Goal: Information Seeking & Learning: Check status

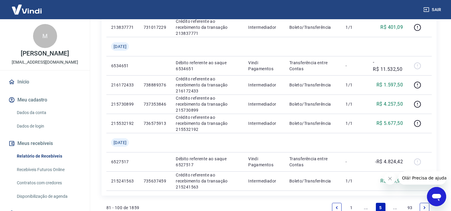
scroll to position [529, 0]
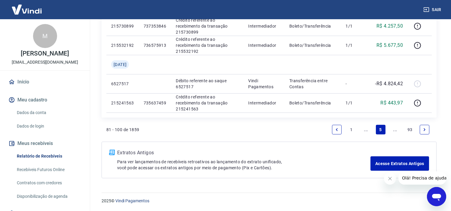
click at [340, 129] on link "Previous page" at bounding box center [337, 130] width 10 height 10
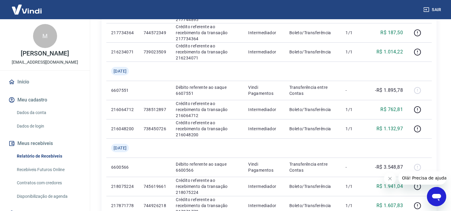
scroll to position [132, 0]
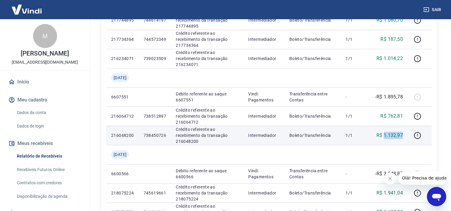
copy p "1.132,97"
drag, startPoint x: 404, startPoint y: 133, endPoint x: 384, endPoint y: 133, distance: 19.8
click at [384, 133] on td "R$ 1.132,97" at bounding box center [388, 135] width 40 height 19
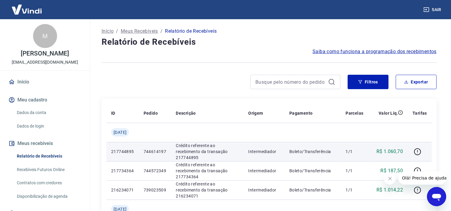
scroll to position [133, 0]
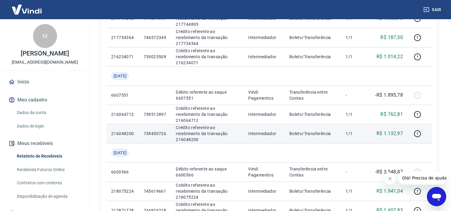
click at [158, 132] on p "738450726" at bounding box center [155, 134] width 23 height 6
copy p "738450726"
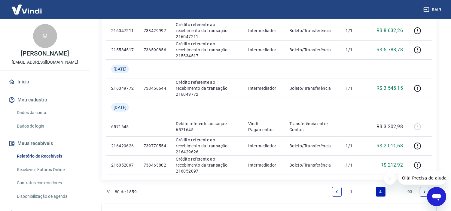
scroll to position [529, 0]
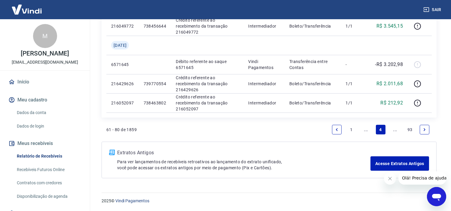
drag, startPoint x: 424, startPoint y: 130, endPoint x: 365, endPoint y: 122, distance: 59.4
click at [424, 130] on icon "Next page" at bounding box center [424, 130] width 4 height 4
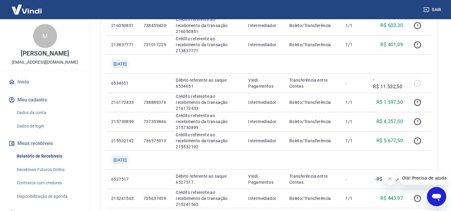
scroll to position [529, 0]
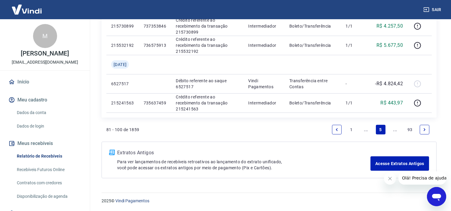
click at [425, 128] on icon "Next page" at bounding box center [424, 130] width 4 height 4
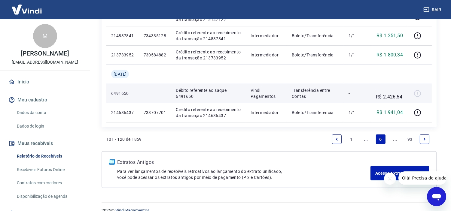
scroll to position [510, 0]
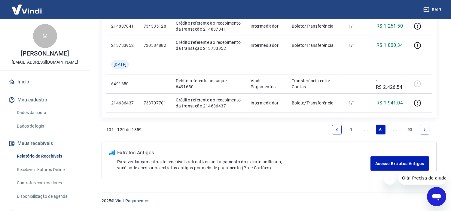
click at [335, 128] on icon "Previous page" at bounding box center [336, 130] width 4 height 4
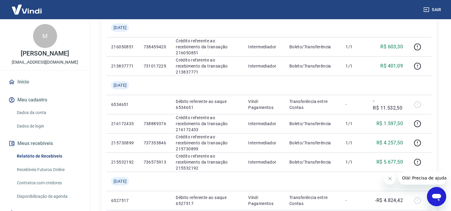
scroll to position [420, 0]
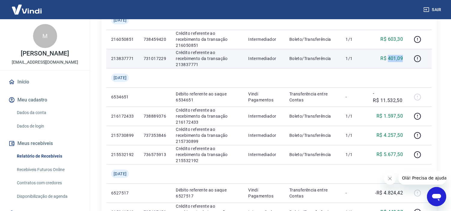
drag, startPoint x: 403, startPoint y: 56, endPoint x: 389, endPoint y: 56, distance: 14.1
click at [389, 56] on p "R$ 401,09" at bounding box center [391, 58] width 23 height 7
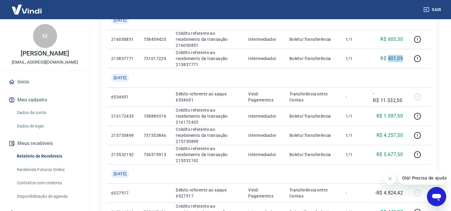
copy p "401,09"
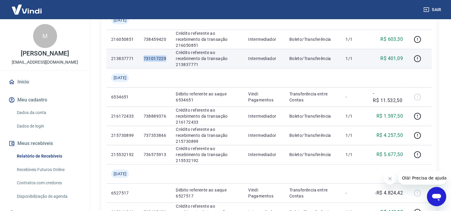
drag, startPoint x: 147, startPoint y: 57, endPoint x: 171, endPoint y: 58, distance: 24.0
click at [171, 58] on td "731017229" at bounding box center [155, 58] width 32 height 19
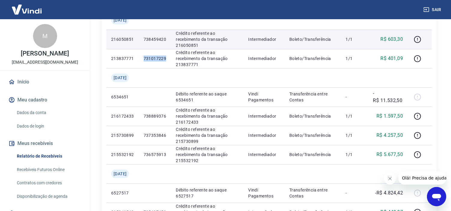
copy p "731017229"
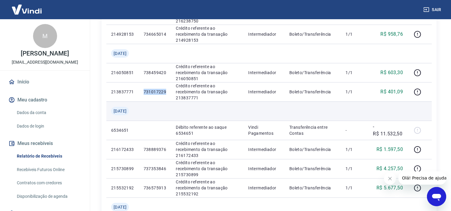
scroll to position [353, 0]
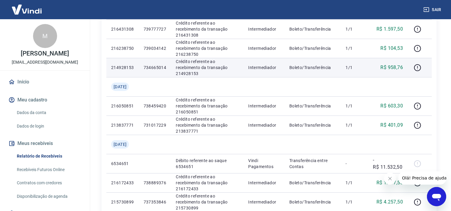
click at [404, 66] on td "R$ 958,76" at bounding box center [388, 67] width 40 height 19
click at [163, 65] on p "734665014" at bounding box center [155, 68] width 23 height 6
copy p "734665014"
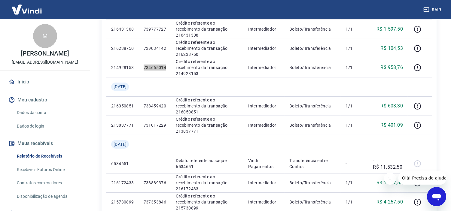
scroll to position [529, 0]
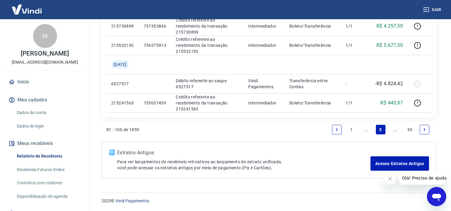
click at [336, 130] on icon "Previous page" at bounding box center [336, 130] width 4 height 4
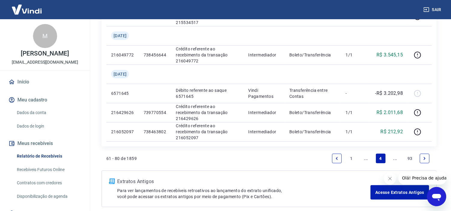
scroll to position [529, 0]
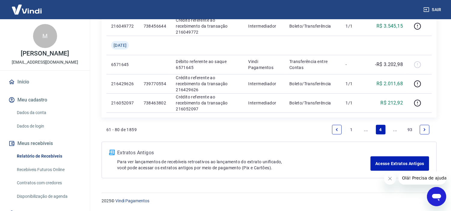
click at [337, 128] on icon "Previous page" at bounding box center [336, 130] width 4 height 4
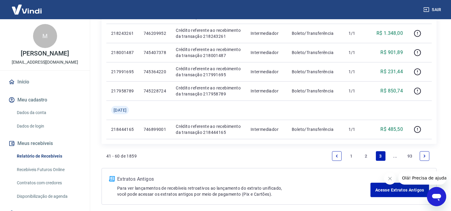
scroll to position [510, 0]
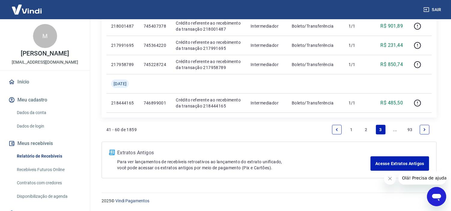
click at [336, 130] on icon "Previous page" at bounding box center [336, 130] width 4 height 4
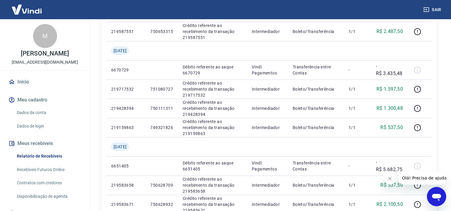
scroll to position [529, 0]
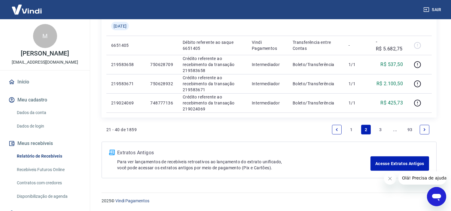
click at [334, 131] on icon "Previous page" at bounding box center [336, 130] width 4 height 4
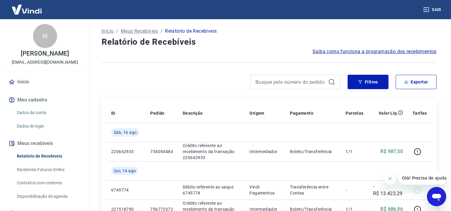
scroll to position [67, 0]
